Goal: Find specific page/section

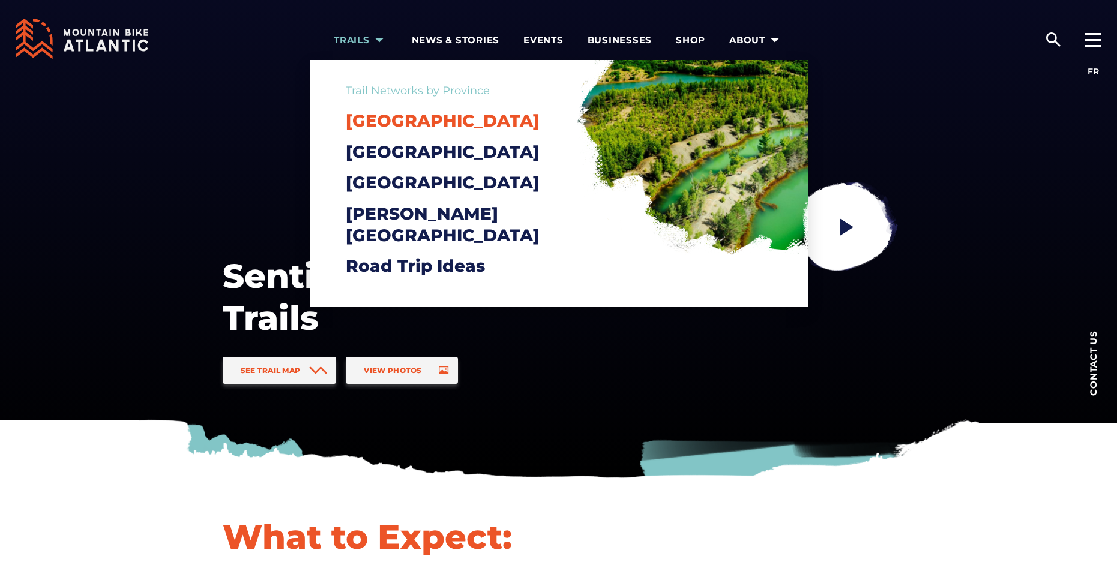
click at [423, 119] on span "[GEOGRAPHIC_DATA]" at bounding box center [443, 120] width 194 height 20
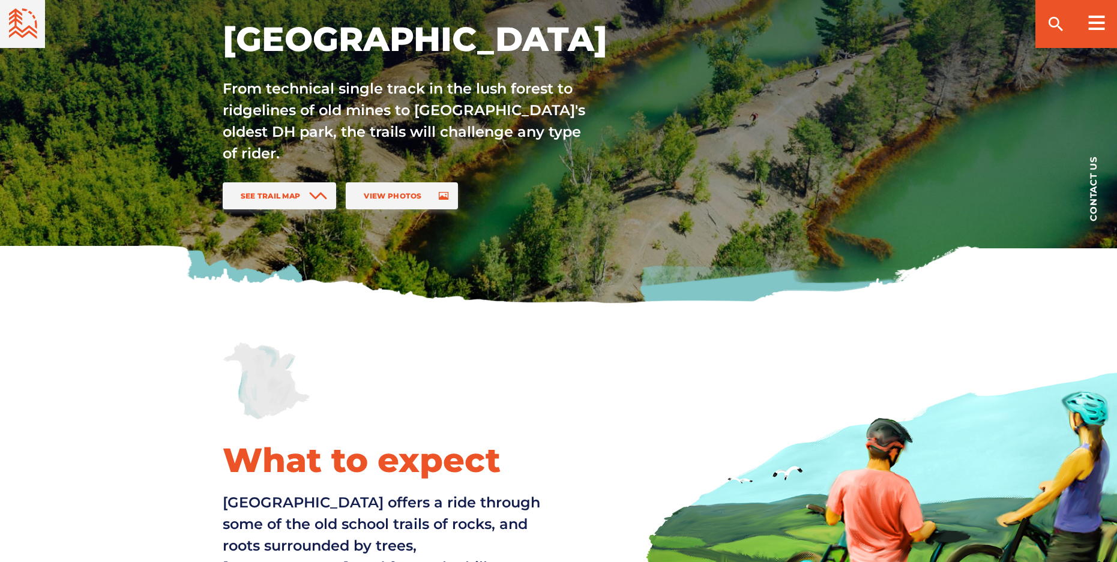
scroll to position [180, 0]
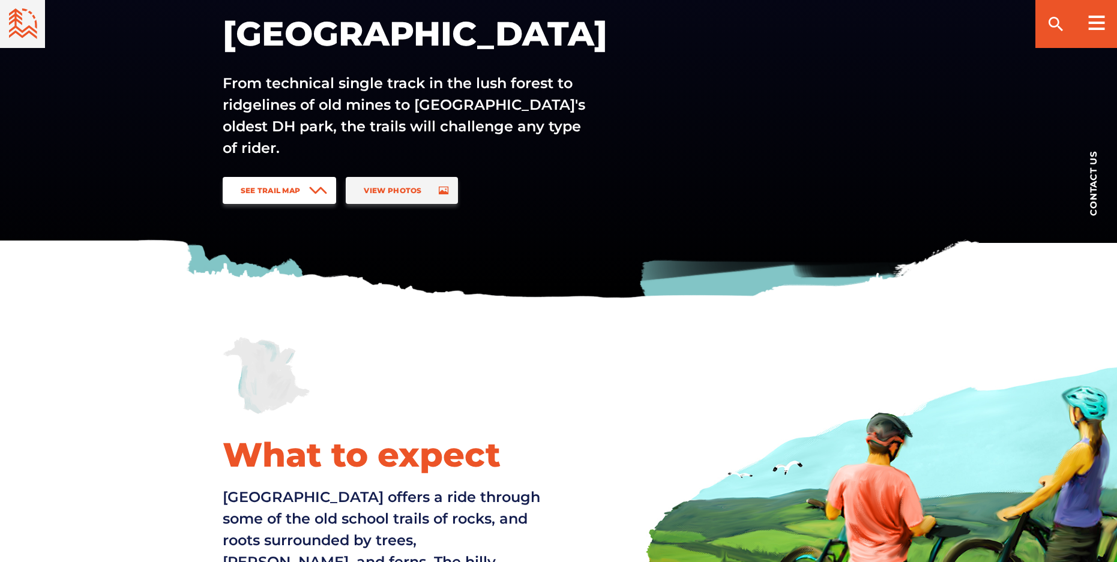
click at [280, 192] on span "See Trail Map" at bounding box center [271, 190] width 60 height 9
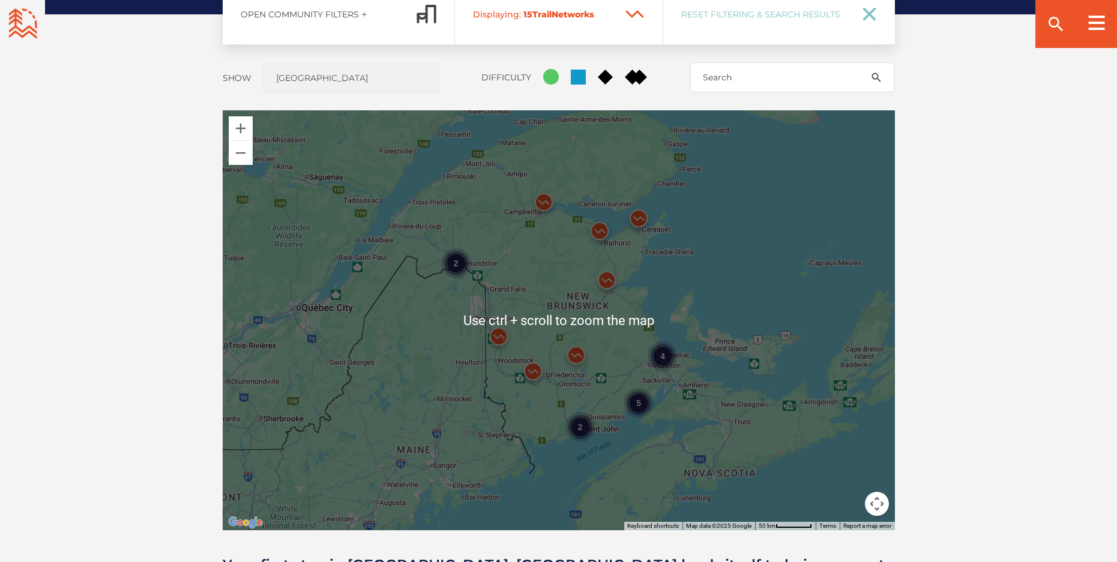
scroll to position [1008, 0]
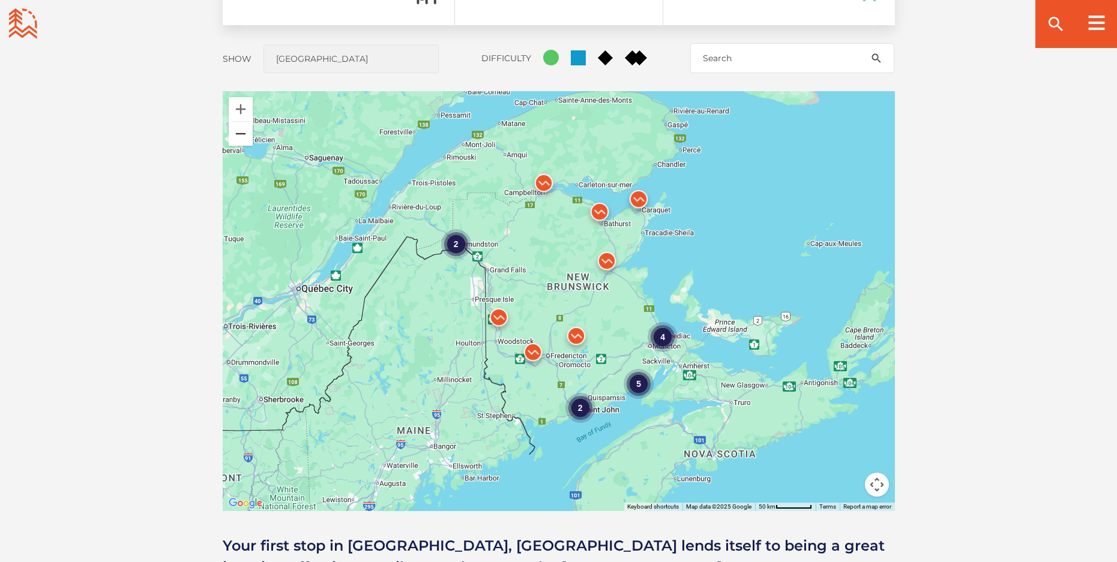
click at [245, 131] on button "Zoom out" at bounding box center [241, 134] width 24 height 24
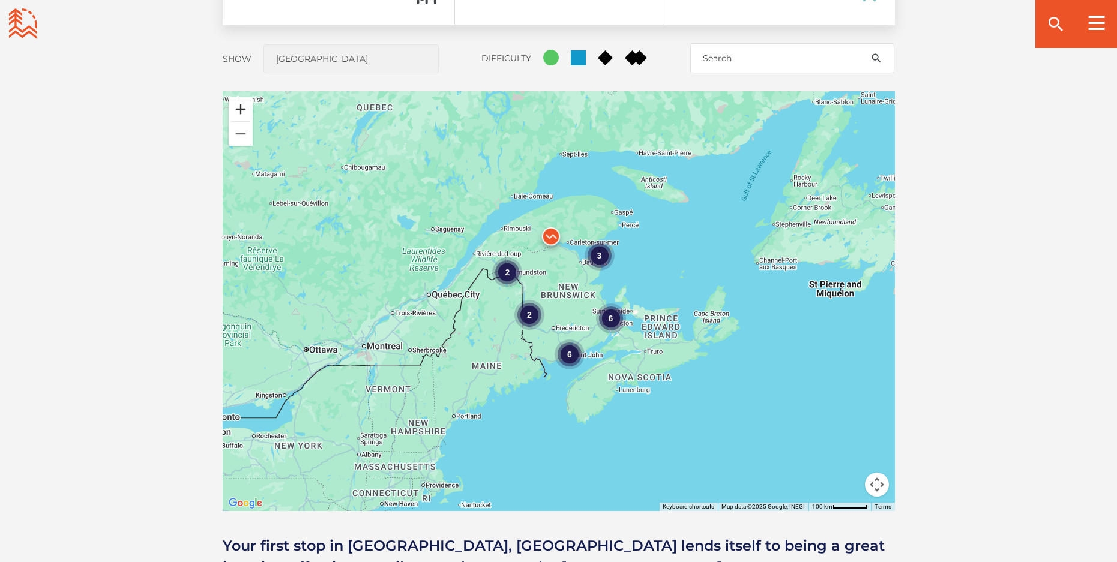
click at [238, 110] on button "Zoom in" at bounding box center [241, 109] width 24 height 24
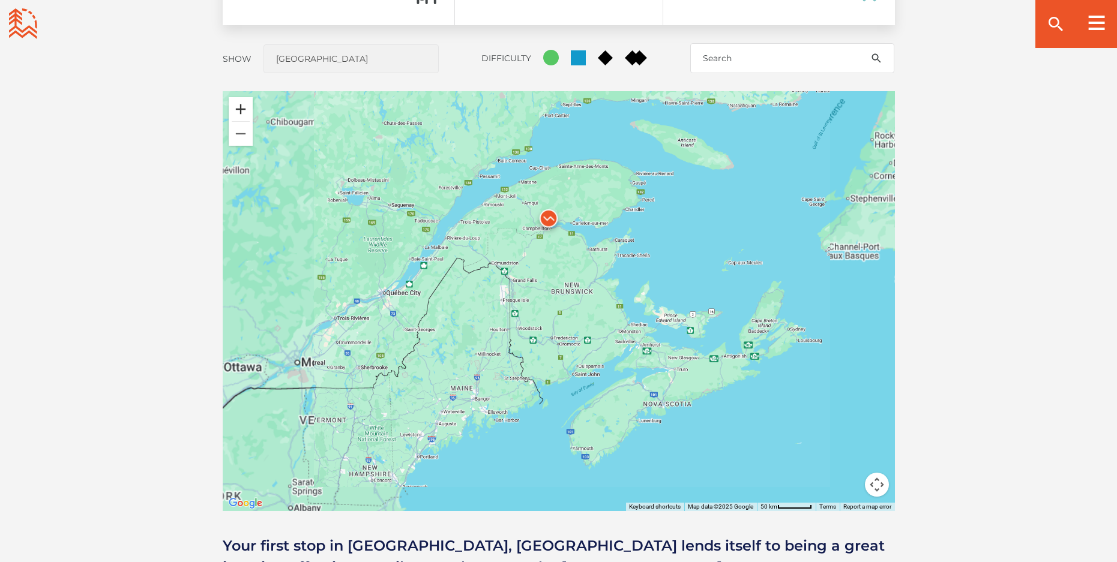
click at [238, 110] on button "Zoom in" at bounding box center [241, 109] width 24 height 24
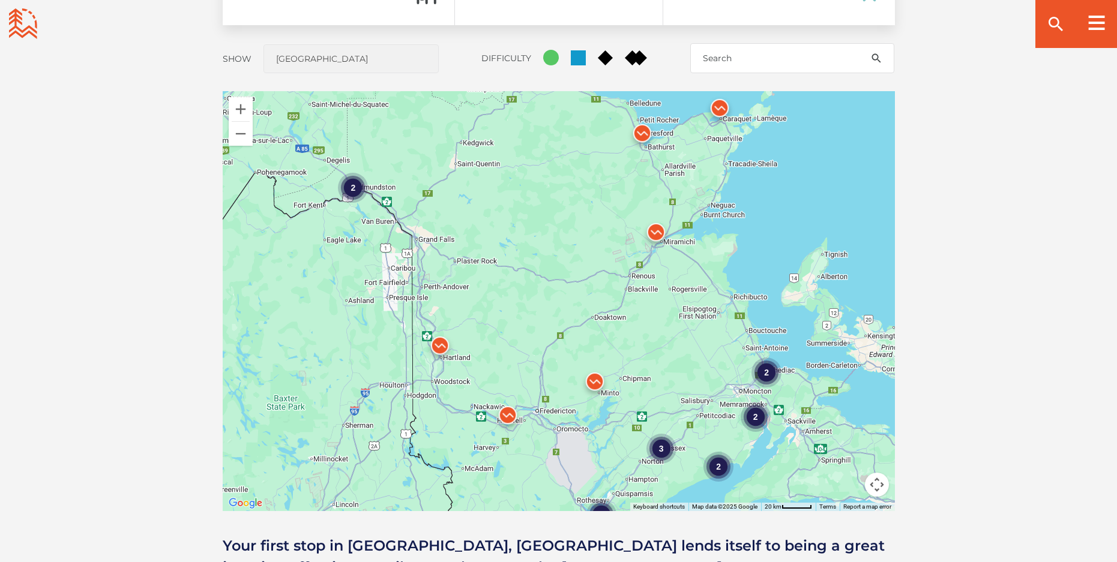
click at [352, 185] on div "2" at bounding box center [353, 187] width 30 height 30
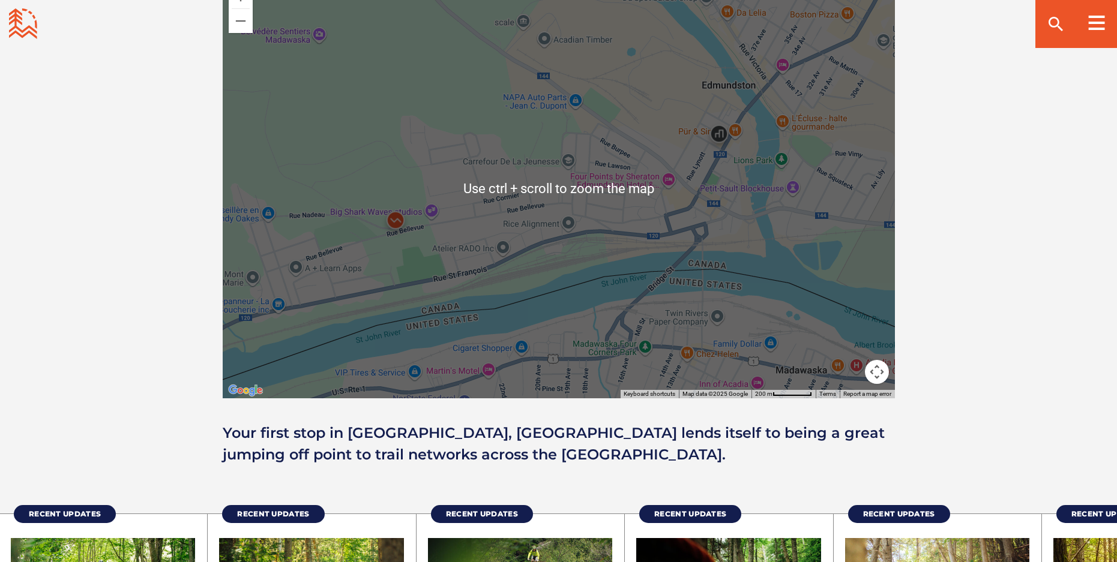
scroll to position [1128, 0]
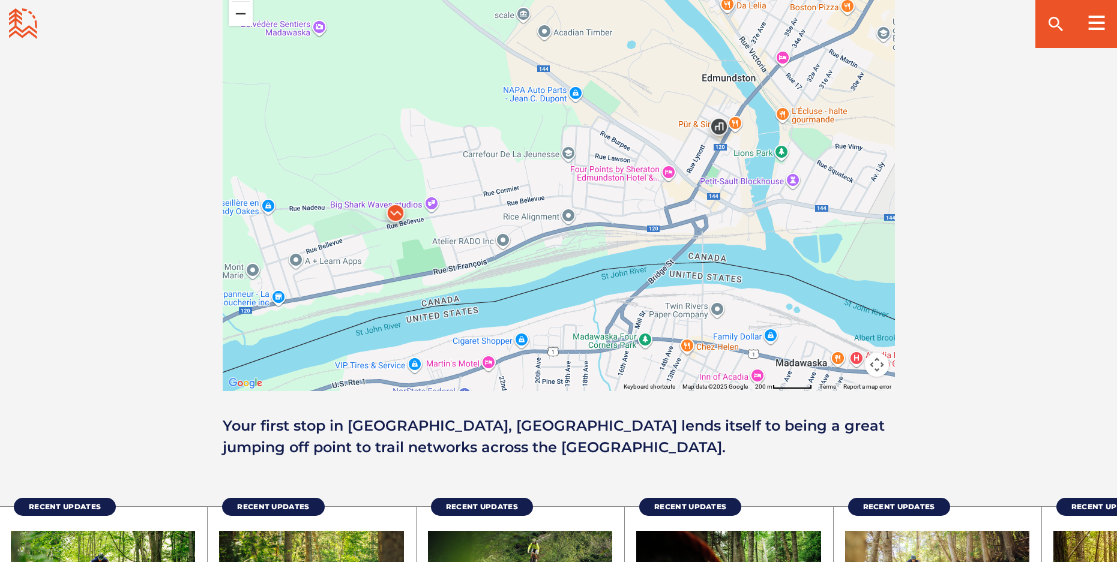
click at [237, 18] on button "Zoom out" at bounding box center [241, 14] width 24 height 24
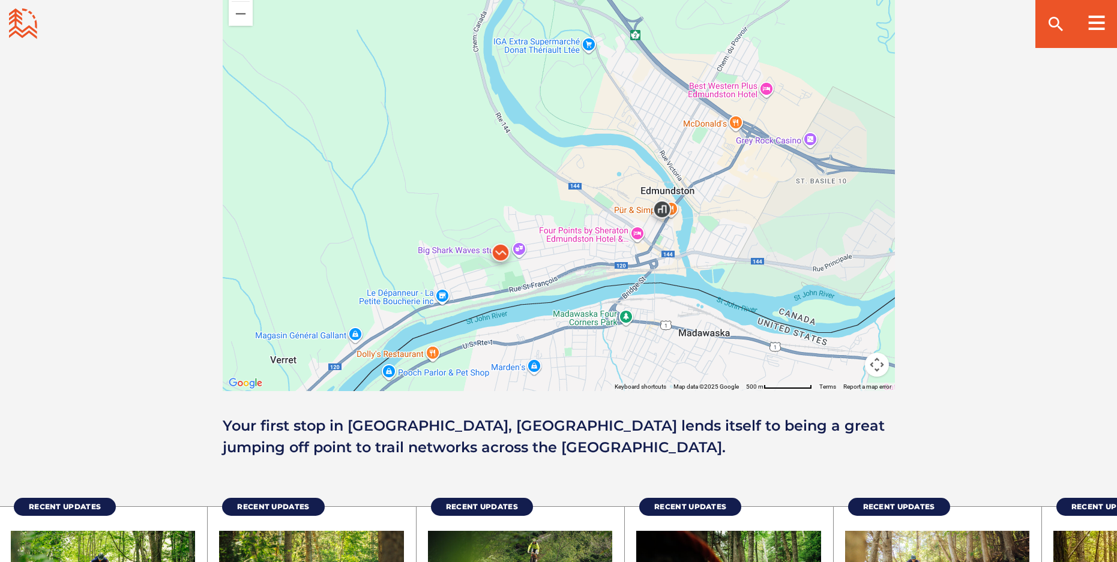
drag, startPoint x: 257, startPoint y: 83, endPoint x: 282, endPoint y: 162, distance: 82.9
click at [282, 162] on div at bounding box center [559, 181] width 672 height 420
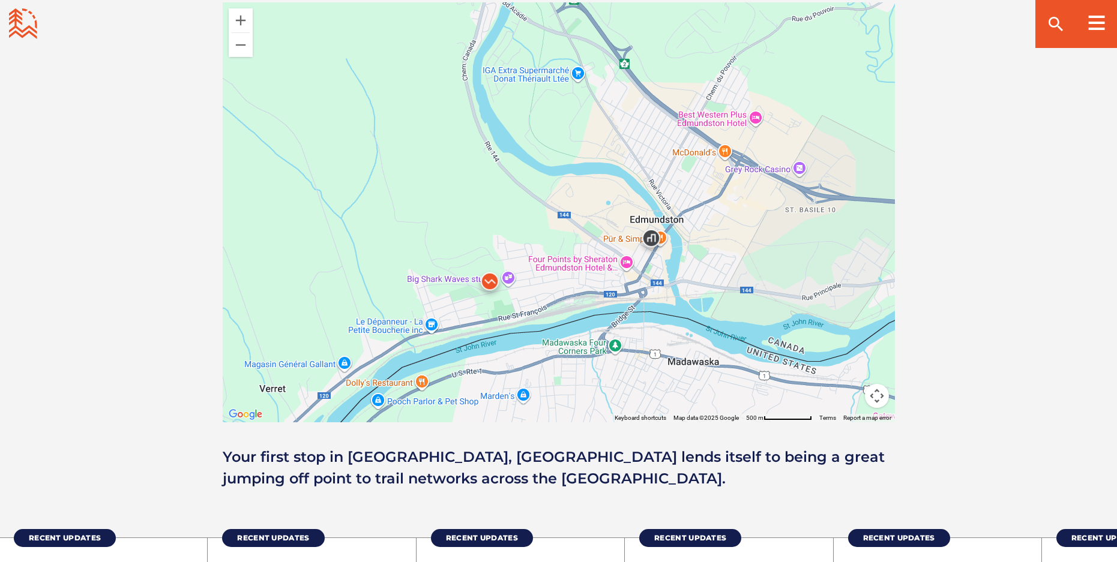
scroll to position [1068, 0]
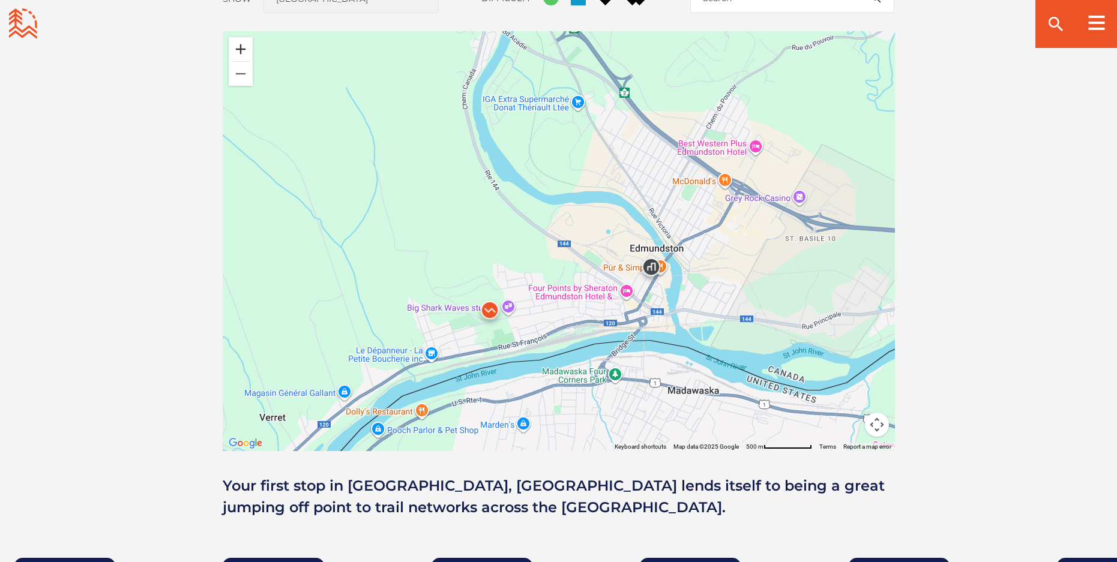
click at [239, 50] on button "Zoom in" at bounding box center [241, 49] width 24 height 24
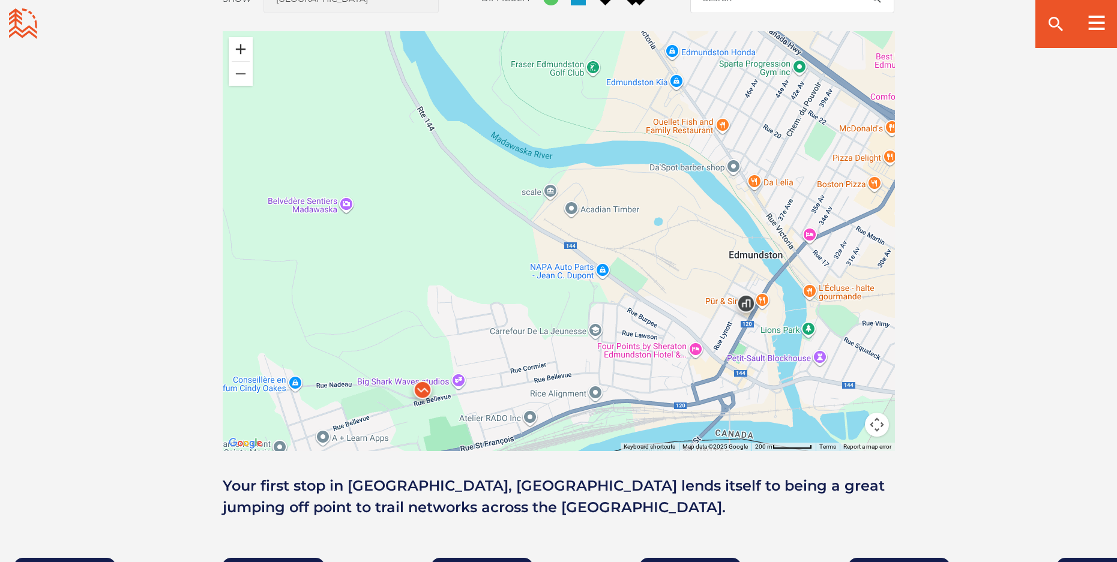
click at [239, 50] on button "Zoom in" at bounding box center [241, 49] width 24 height 24
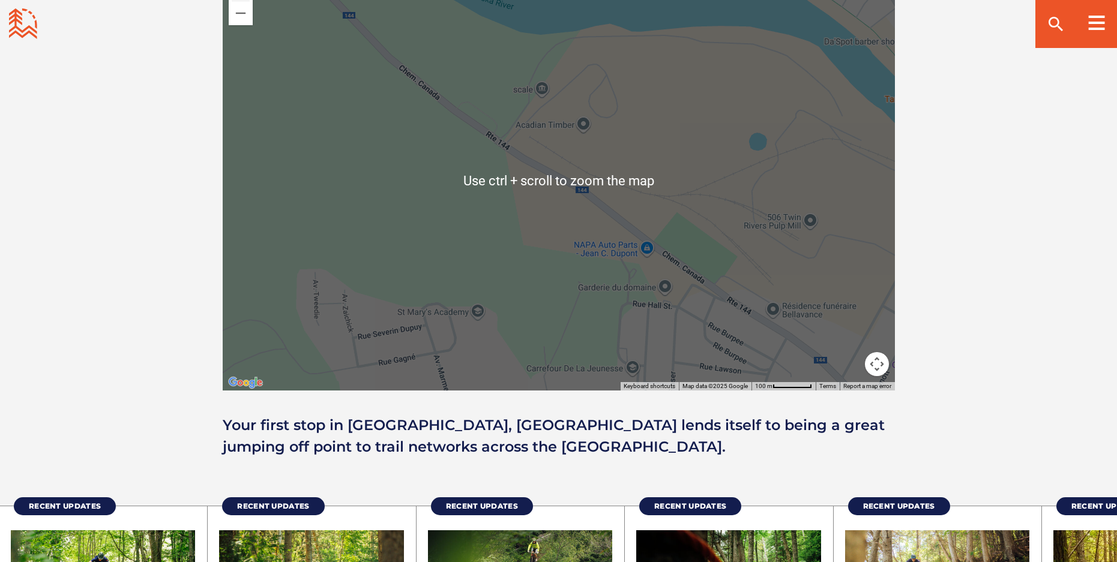
scroll to position [1188, 0]
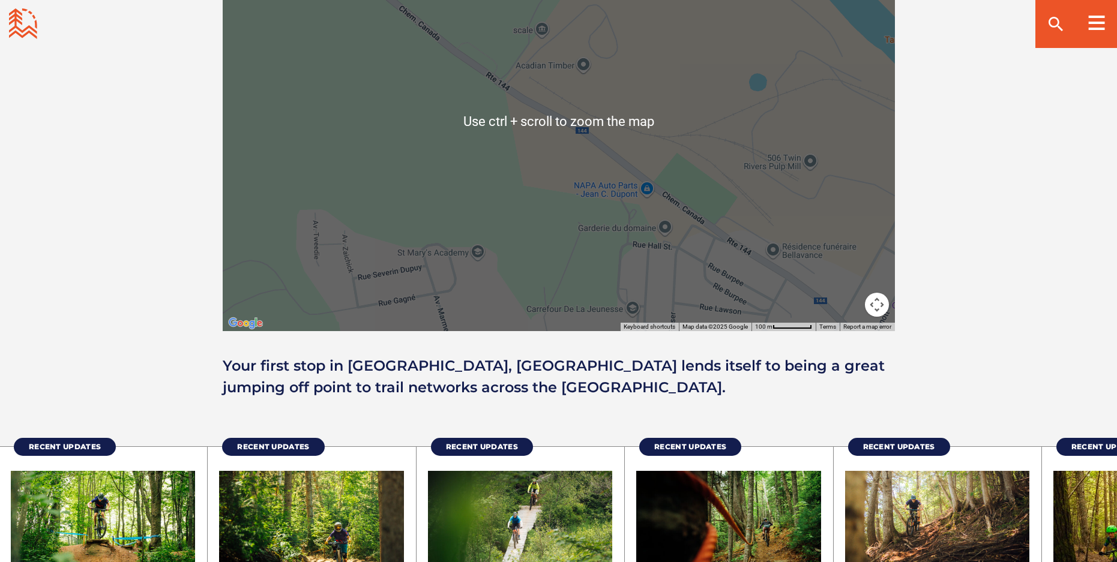
drag, startPoint x: 256, startPoint y: 169, endPoint x: 167, endPoint y: 184, distance: 90.0
click at [253, 170] on div at bounding box center [559, 121] width 672 height 420
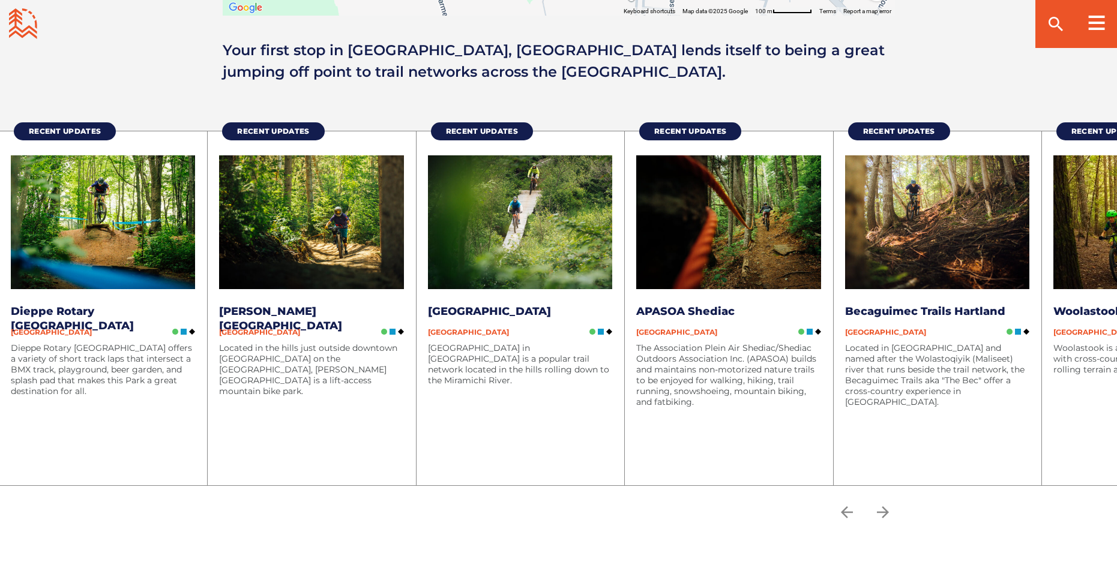
scroll to position [1548, 0]
